Goal: Transaction & Acquisition: Subscribe to service/newsletter

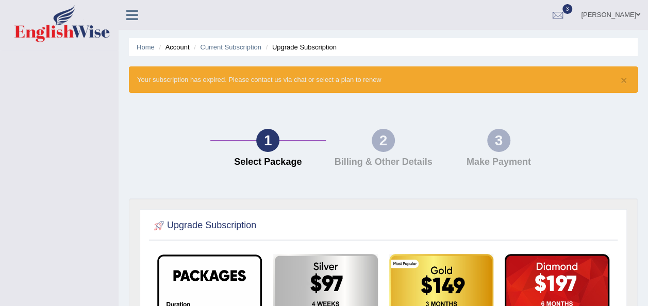
click at [564, 13] on div at bounding box center [557, 15] width 15 height 15
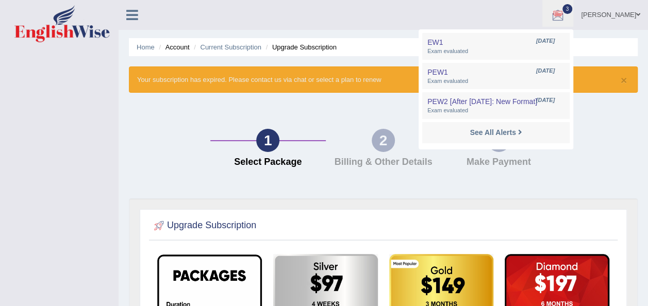
click at [564, 13] on div at bounding box center [557, 15] width 15 height 15
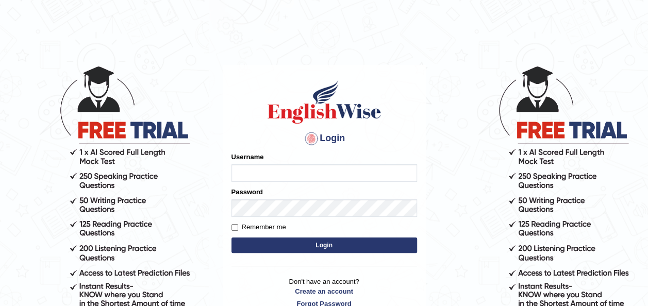
type input "oliversamawano84"
click at [234, 228] on input "Remember me" at bounding box center [234, 227] width 7 height 7
checkbox input "true"
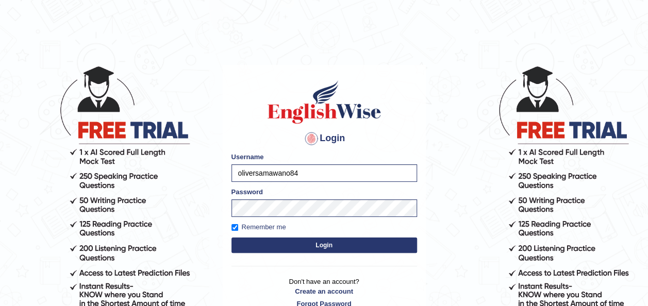
click at [313, 245] on button "Login" at bounding box center [324, 245] width 186 height 15
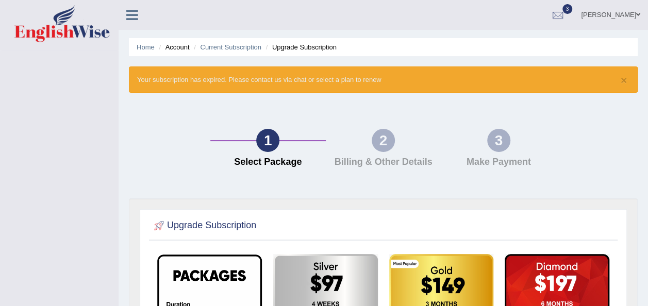
click at [196, 152] on div "1 Select Package 2 Billing & Other Details 3 Make Payment" at bounding box center [383, 150] width 519 height 95
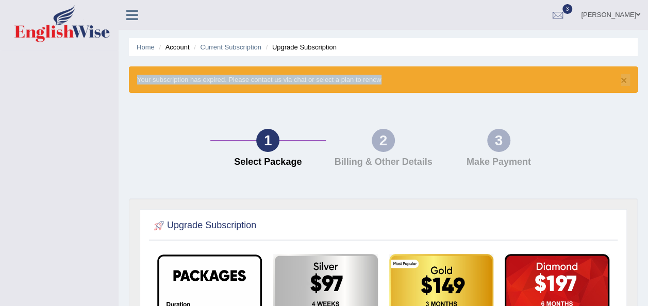
drag, startPoint x: 196, startPoint y: 152, endPoint x: 636, endPoint y: -21, distance: 472.7
click at [636, 0] on html "Toggle navigation oliver samawano Toggle navigation Username: oliversamawano84 …" at bounding box center [324, 153] width 648 height 306
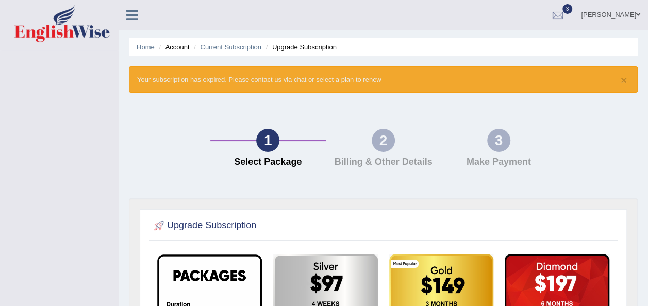
click at [126, 14] on icon at bounding box center [132, 14] width 12 height 13
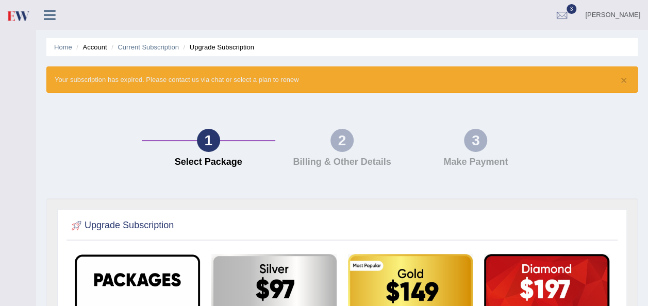
click at [47, 18] on icon at bounding box center [50, 14] width 12 height 13
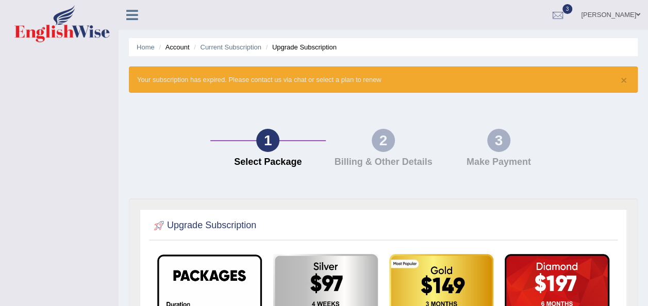
click at [47, 18] on img at bounding box center [61, 23] width 95 height 37
click at [144, 47] on link "Home" at bounding box center [146, 47] width 18 height 8
click at [563, 14] on div at bounding box center [557, 15] width 15 height 15
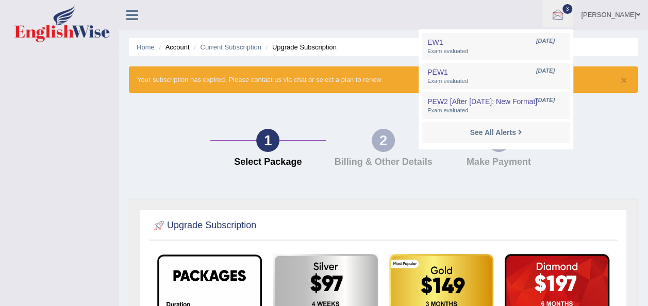
click at [563, 14] on div at bounding box center [557, 15] width 15 height 15
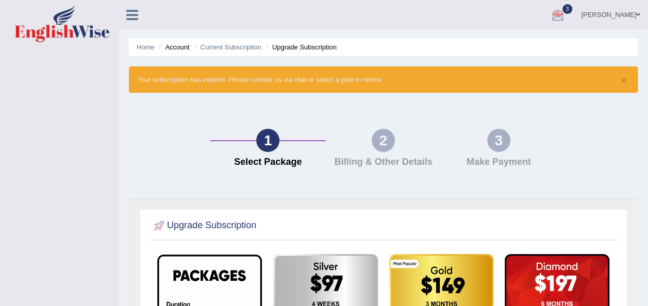
click at [568, 6] on span "3" at bounding box center [567, 9] width 10 height 10
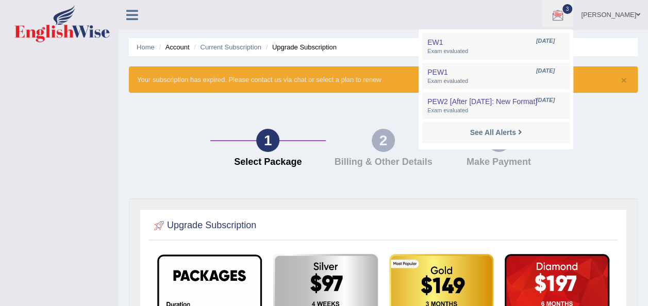
click at [568, 6] on span "3" at bounding box center [567, 9] width 10 height 10
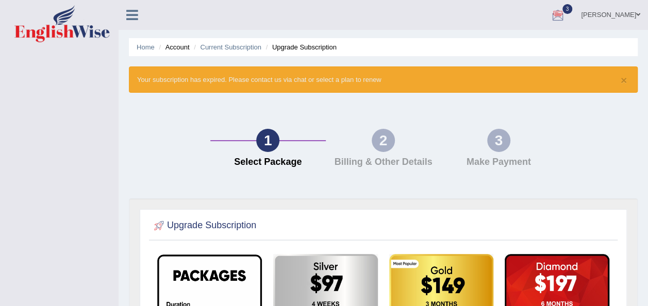
click at [568, 6] on span "3" at bounding box center [567, 9] width 10 height 10
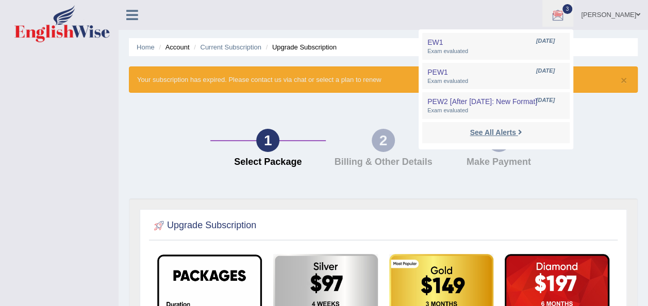
click at [482, 131] on strong "See All Alerts" at bounding box center [493, 132] width 46 height 8
